Goal: Task Accomplishment & Management: Manage account settings

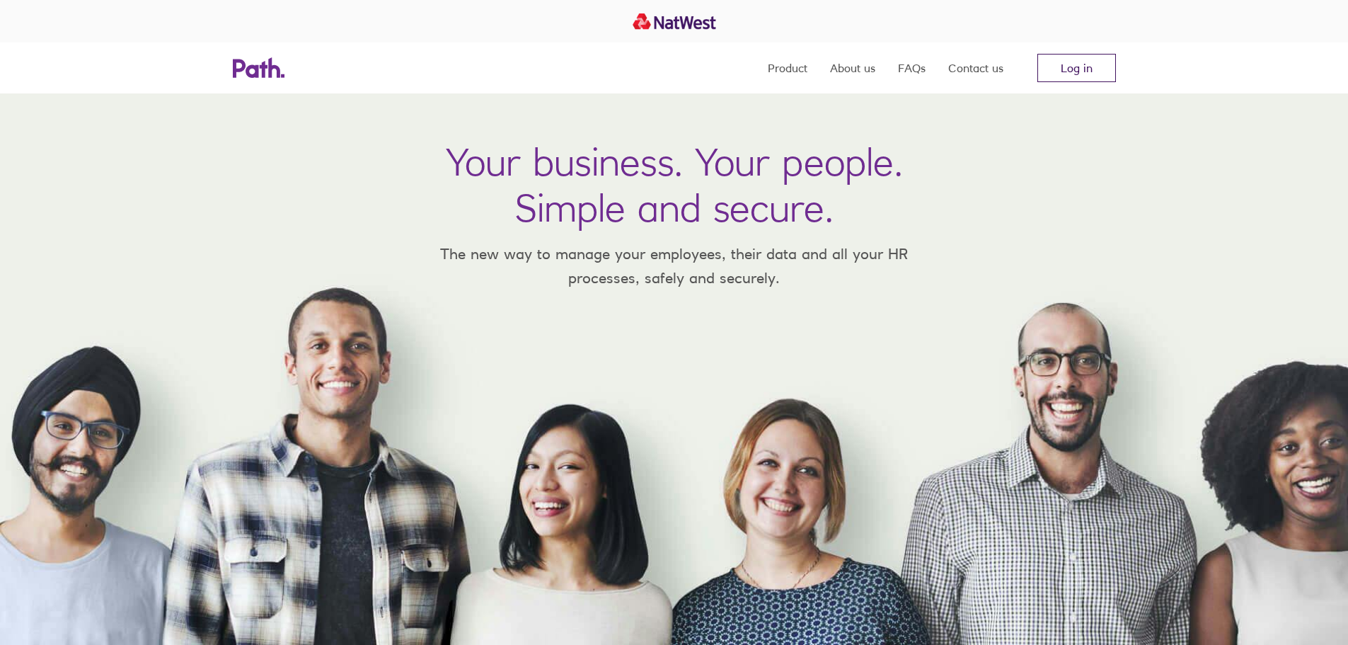
click at [1060, 62] on link "Log in" at bounding box center [1076, 68] width 79 height 28
